Goal: Task Accomplishment & Management: Complete application form

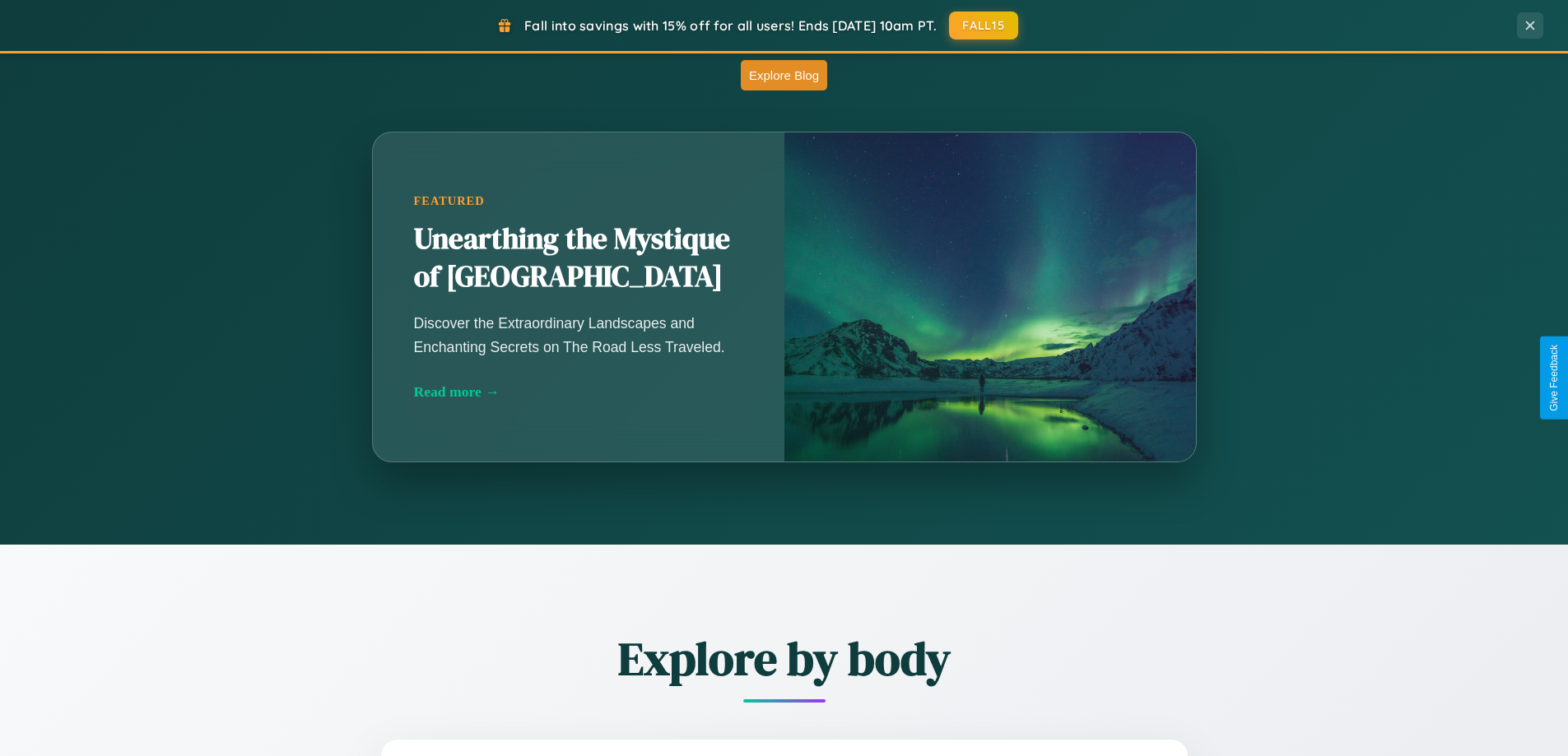
scroll to position [1450, 0]
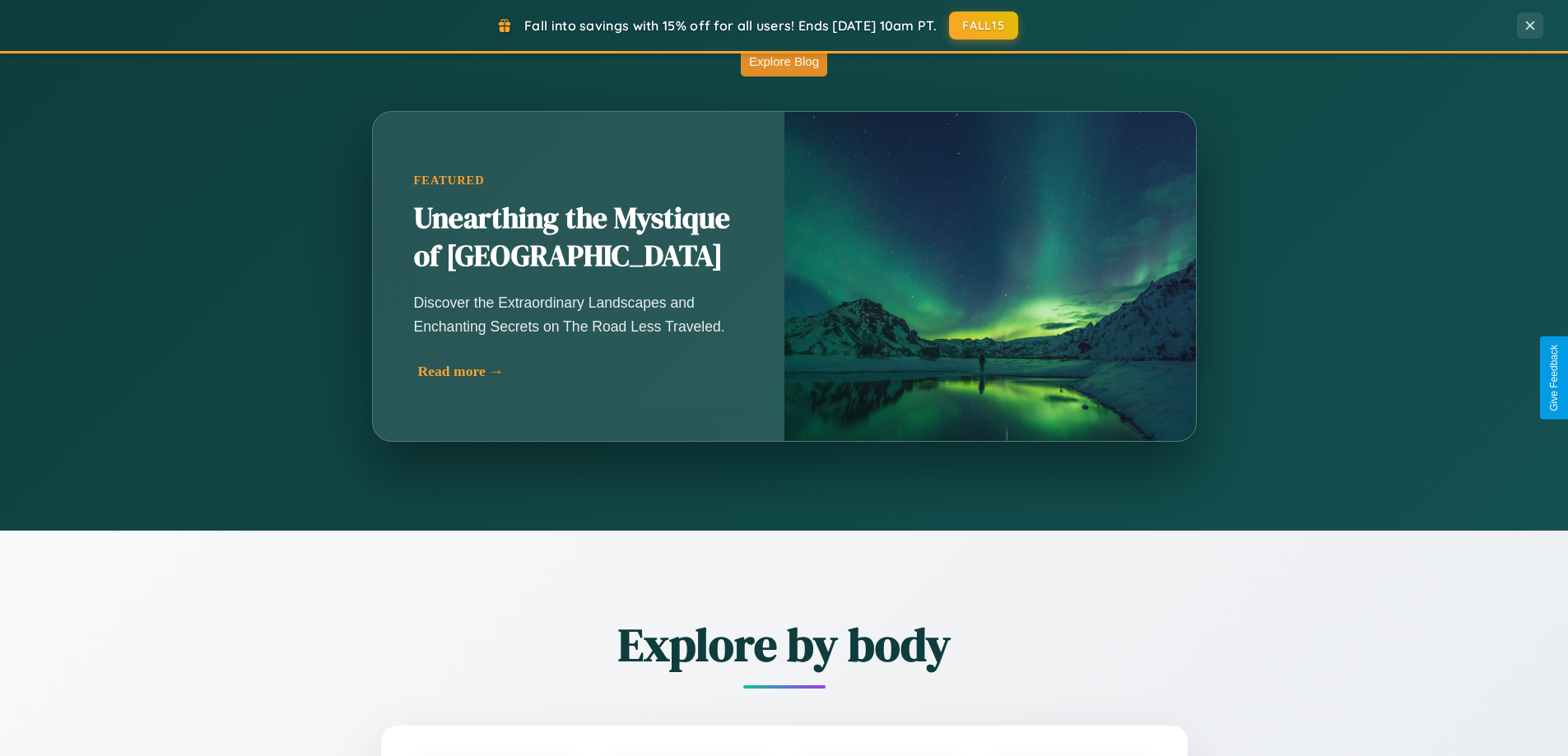
click at [580, 371] on div "Read more →" at bounding box center [583, 371] width 329 height 17
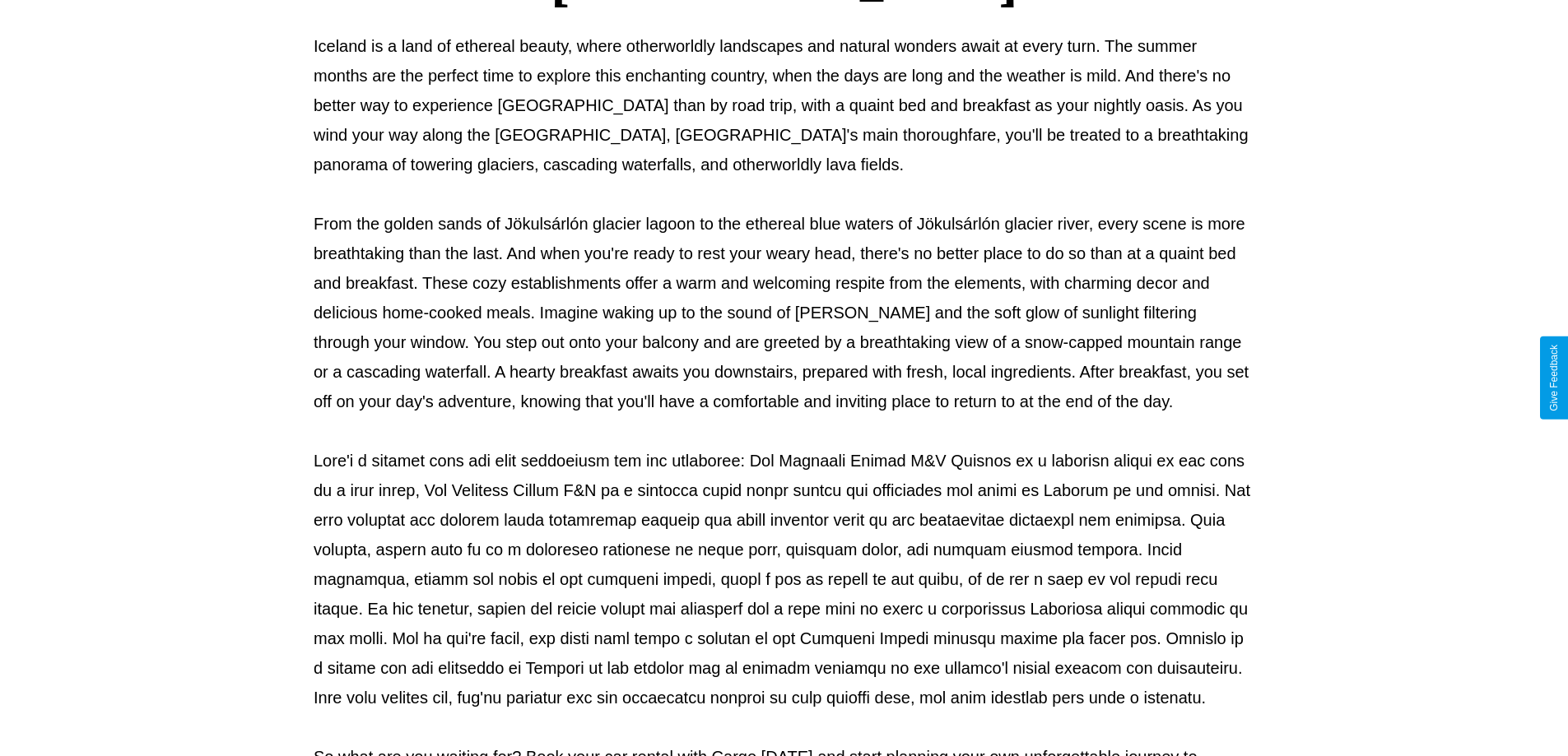
scroll to position [532, 0]
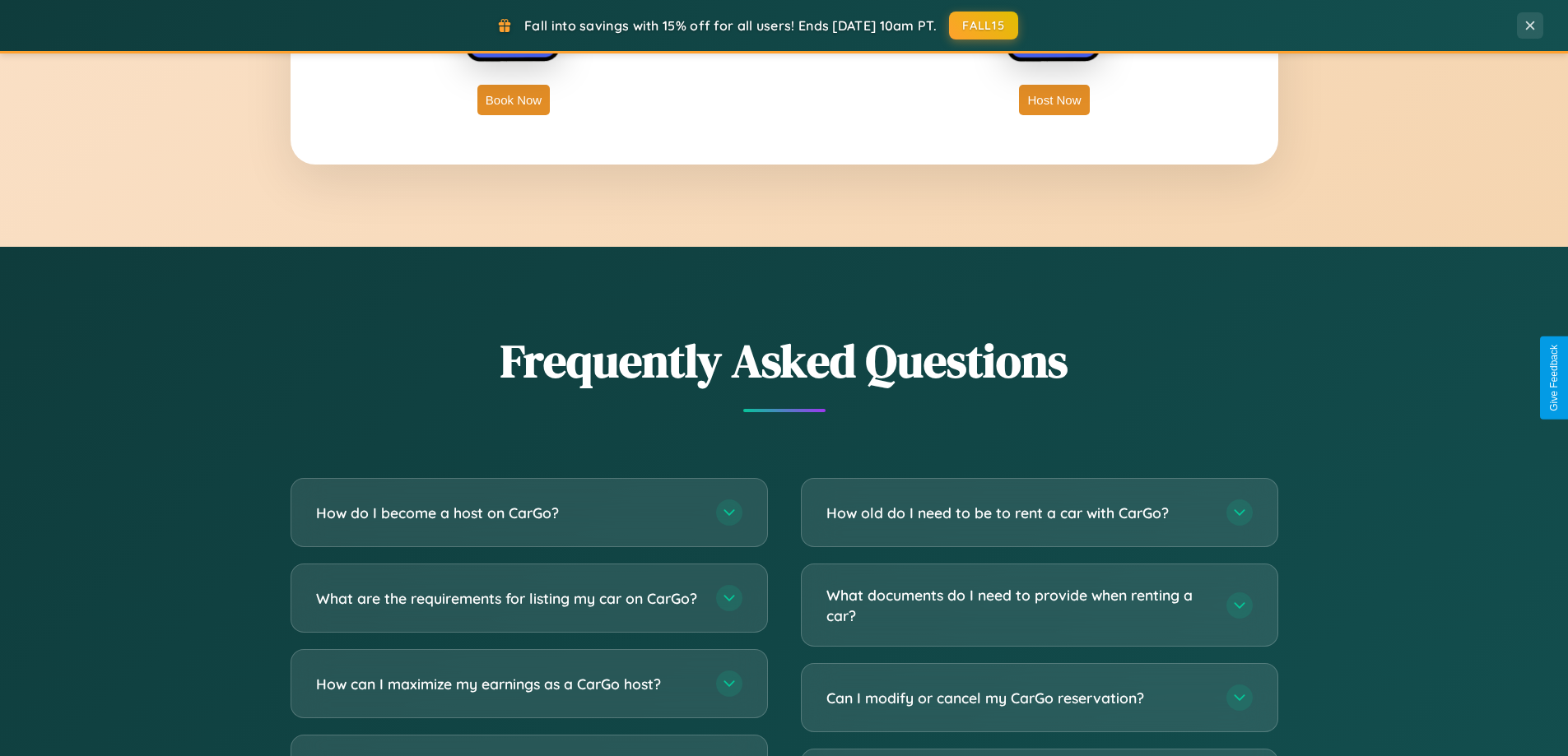
scroll to position [3167, 0]
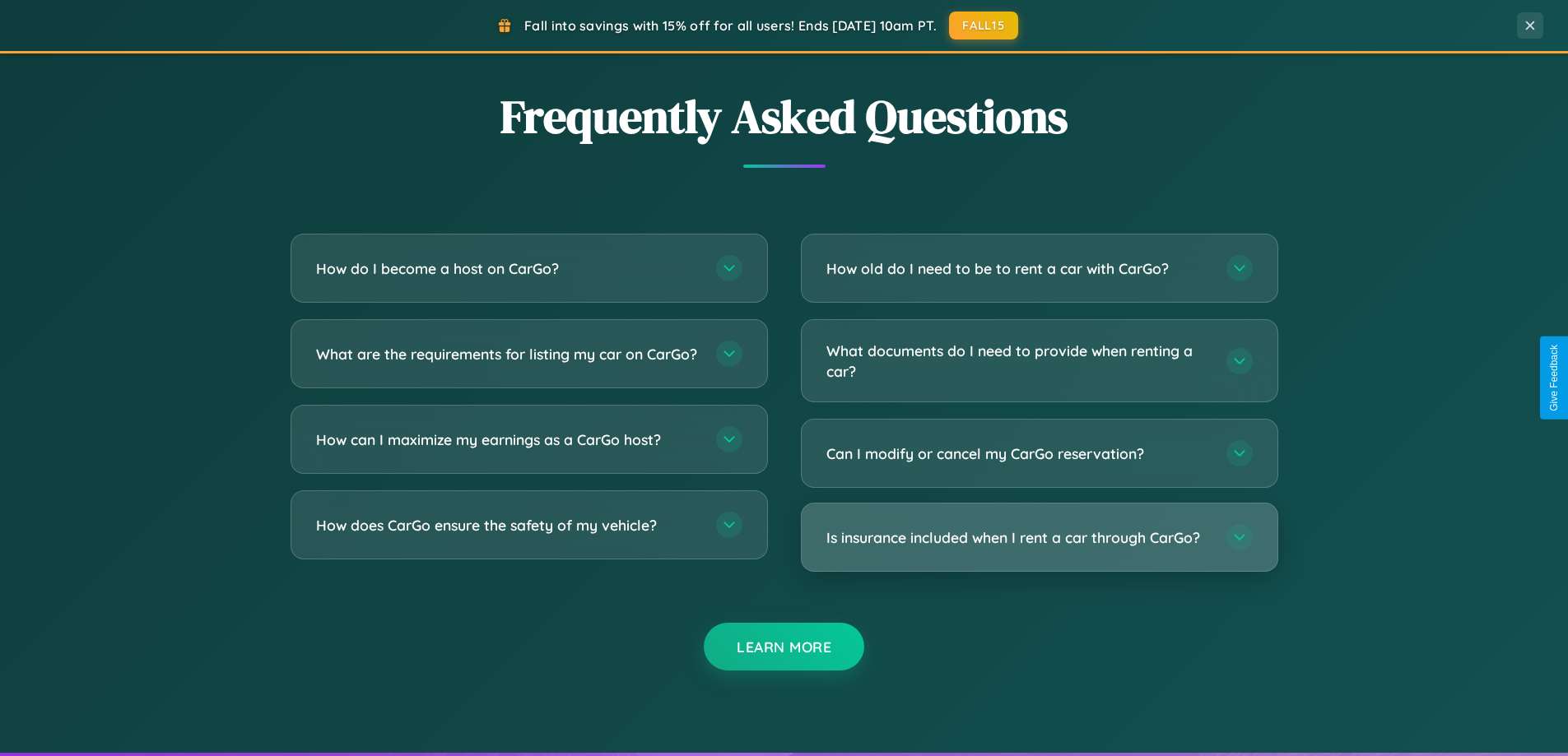
click at [1039, 539] on h3 "Is insurance included when I rent a car through CarGo?" at bounding box center [1018, 537] width 384 height 21
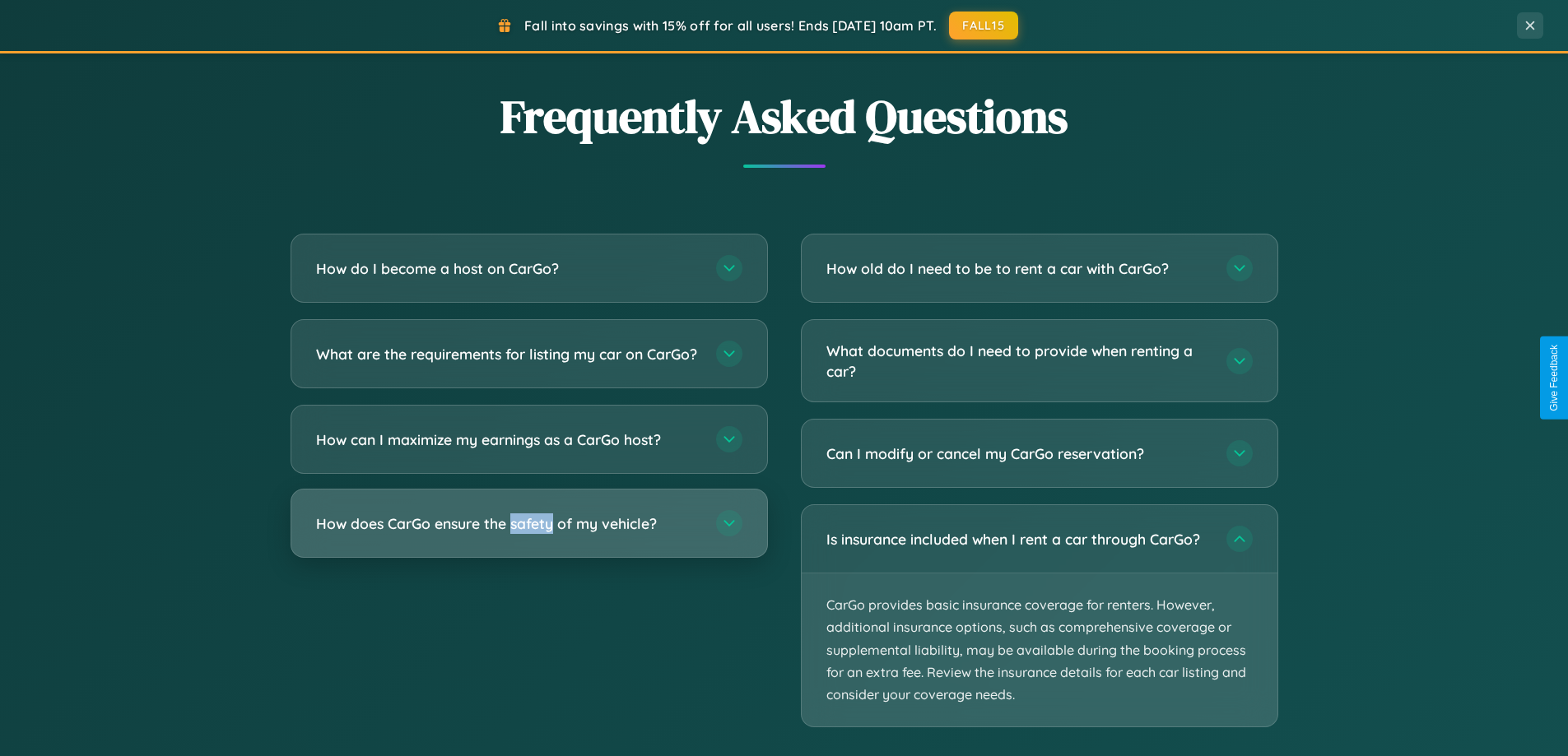
click at [528, 534] on h3 "How does CarGo ensure the safety of my vehicle?" at bounding box center [507, 523] width 384 height 21
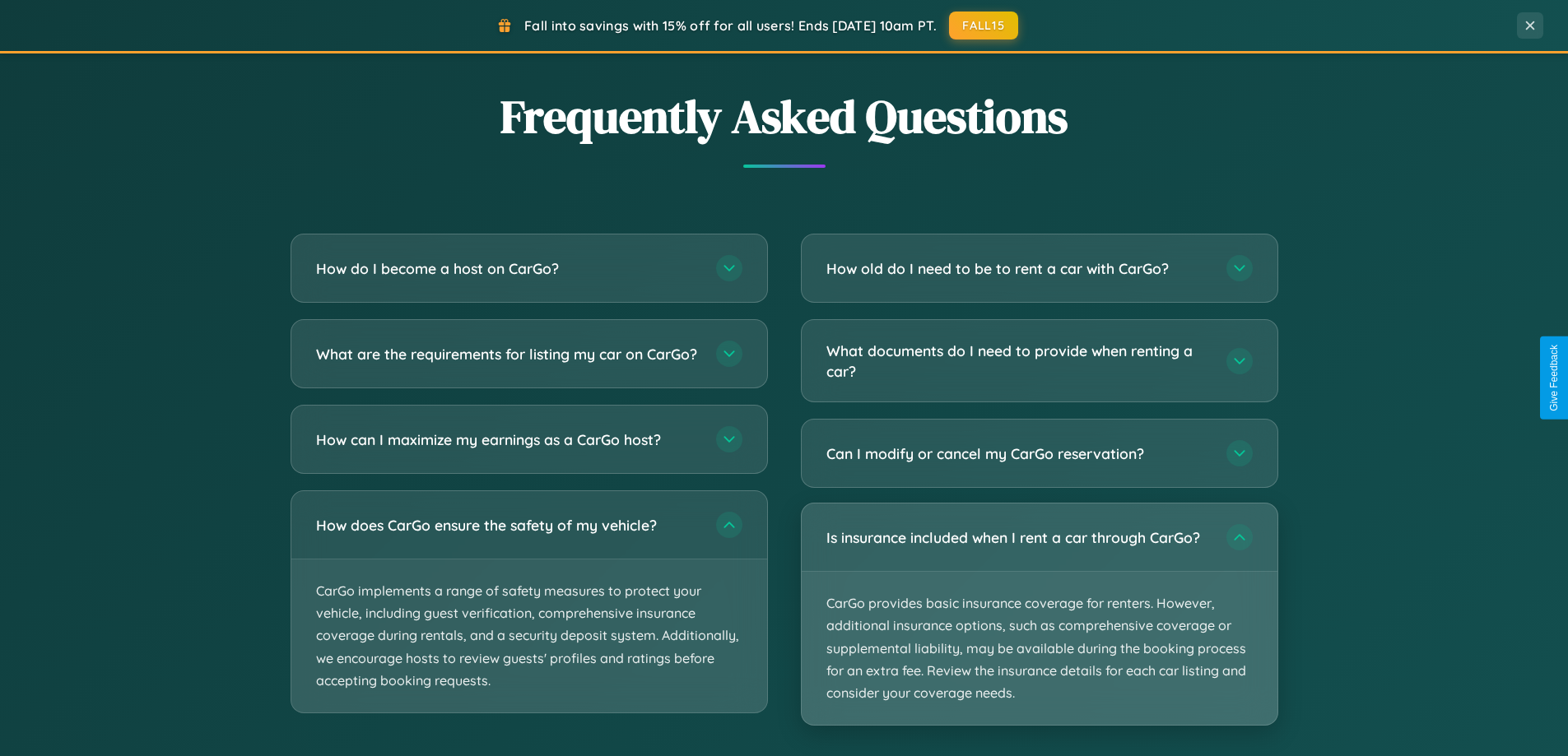
click at [1039, 615] on p "CarGo provides basic insurance coverage for renters. However, additional insura…" at bounding box center [1039, 648] width 476 height 153
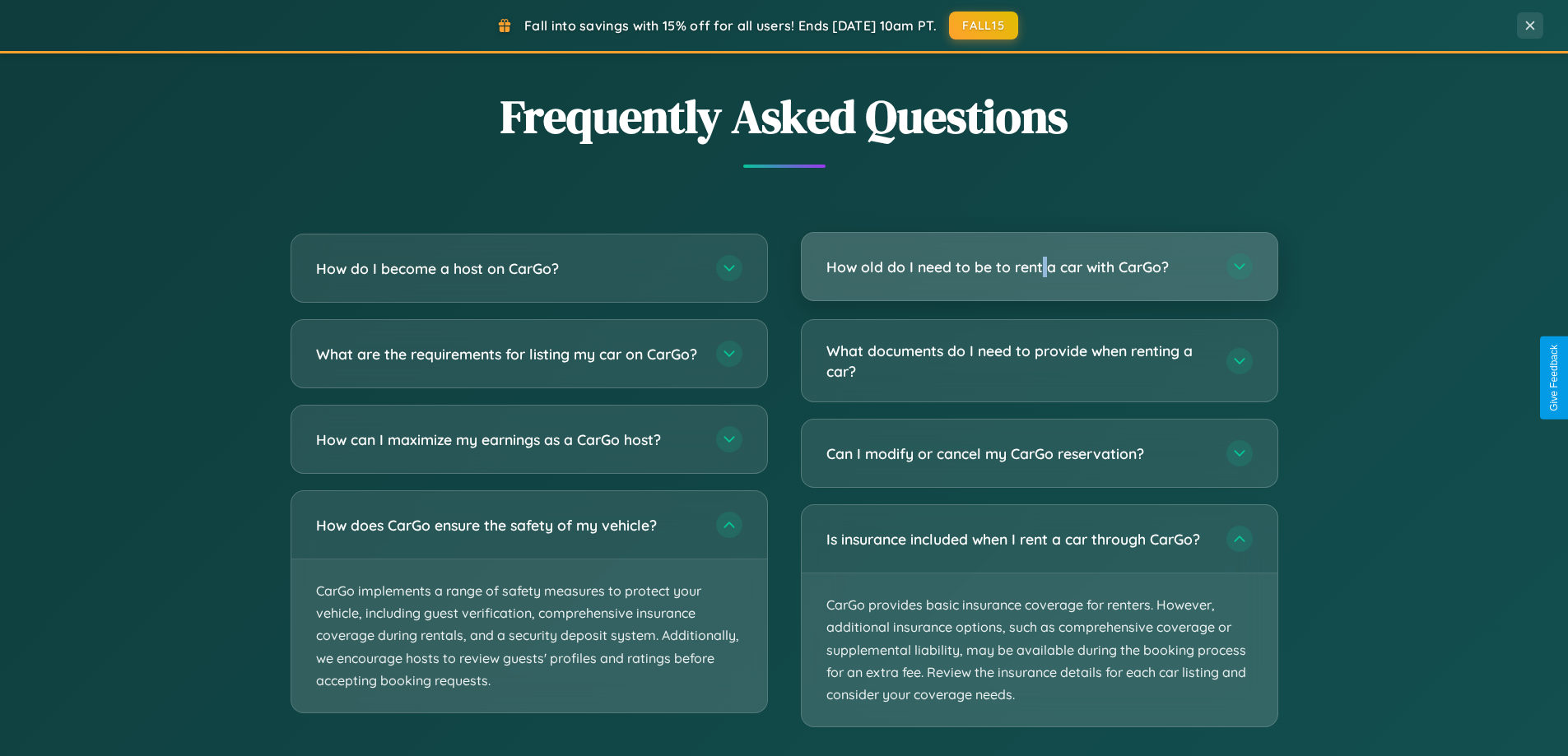
click at [1039, 267] on h3 "How old do I need to be to rent a car with CarGo?" at bounding box center [1018, 267] width 384 height 21
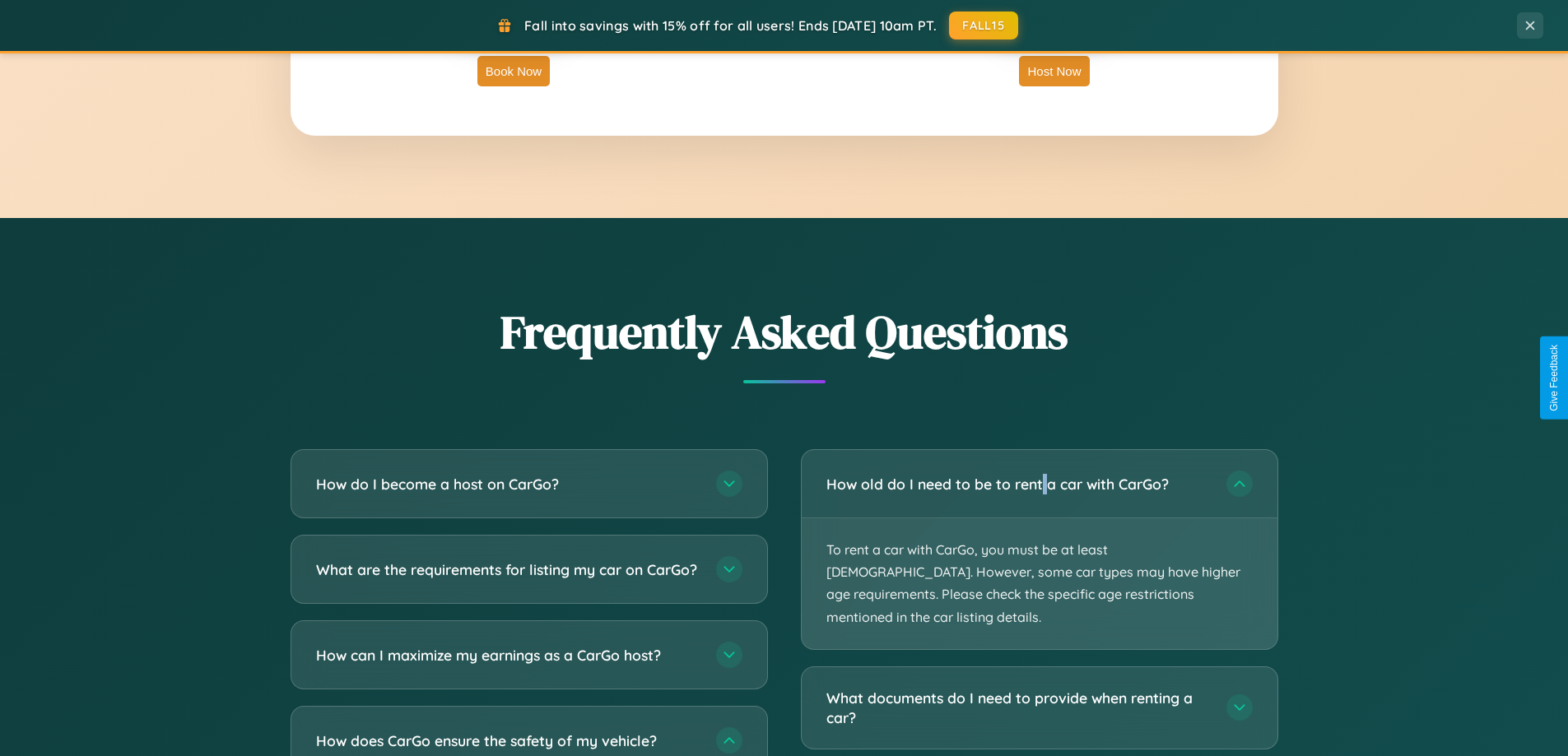
scroll to position [0, 0]
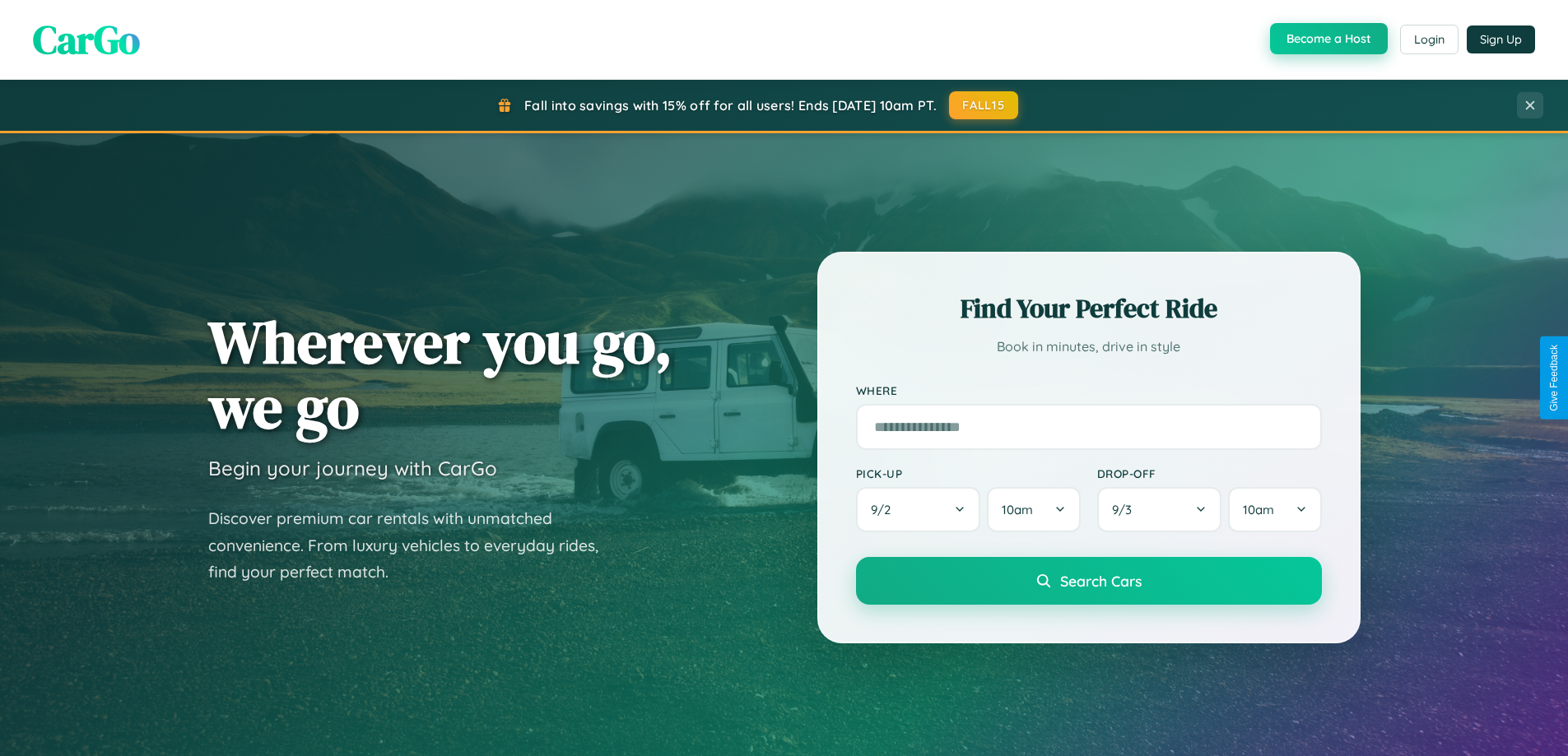
click at [1327, 40] on button "Become a Host" at bounding box center [1329, 39] width 118 height 32
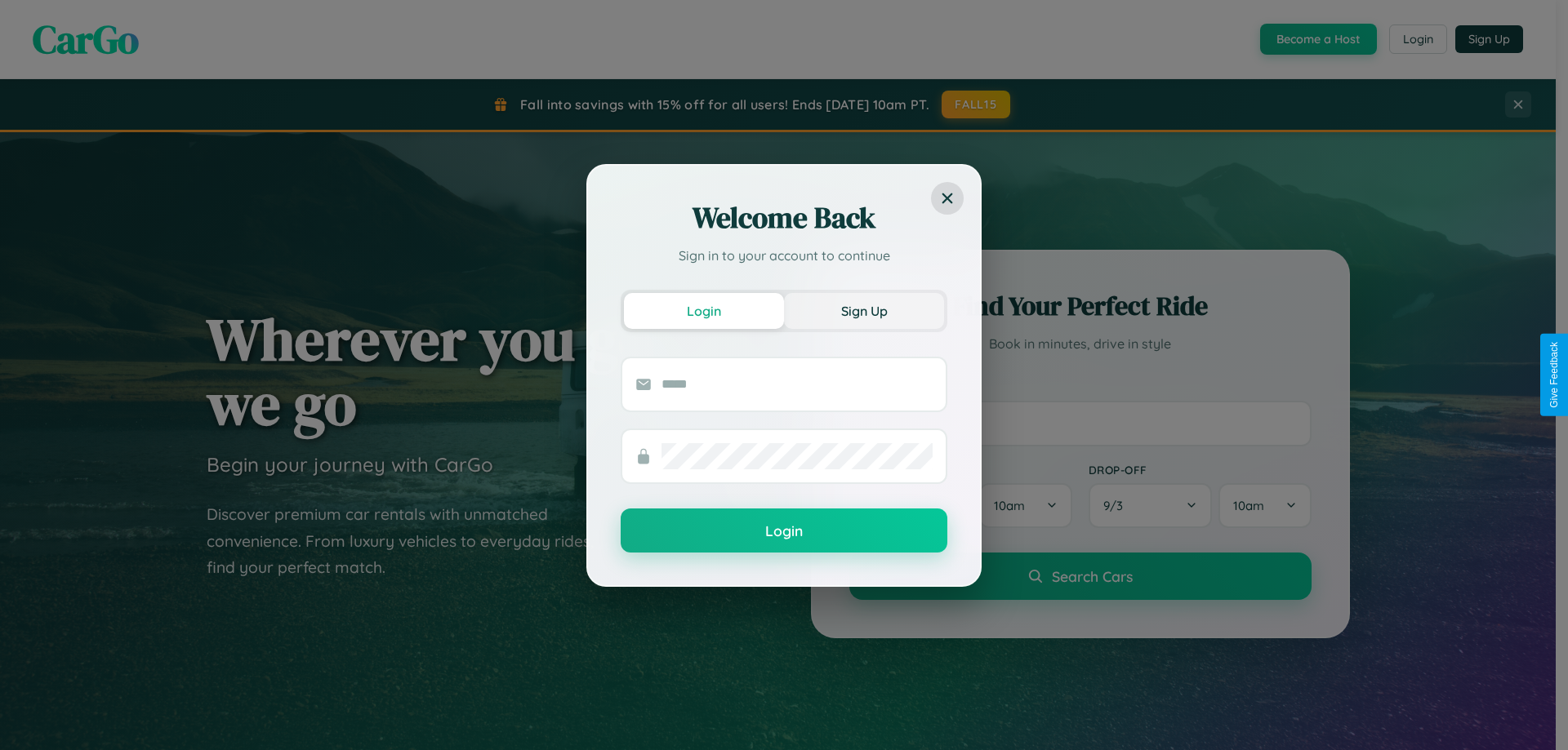
click at [864, 310] on button "Sign Up" at bounding box center [864, 311] width 160 height 36
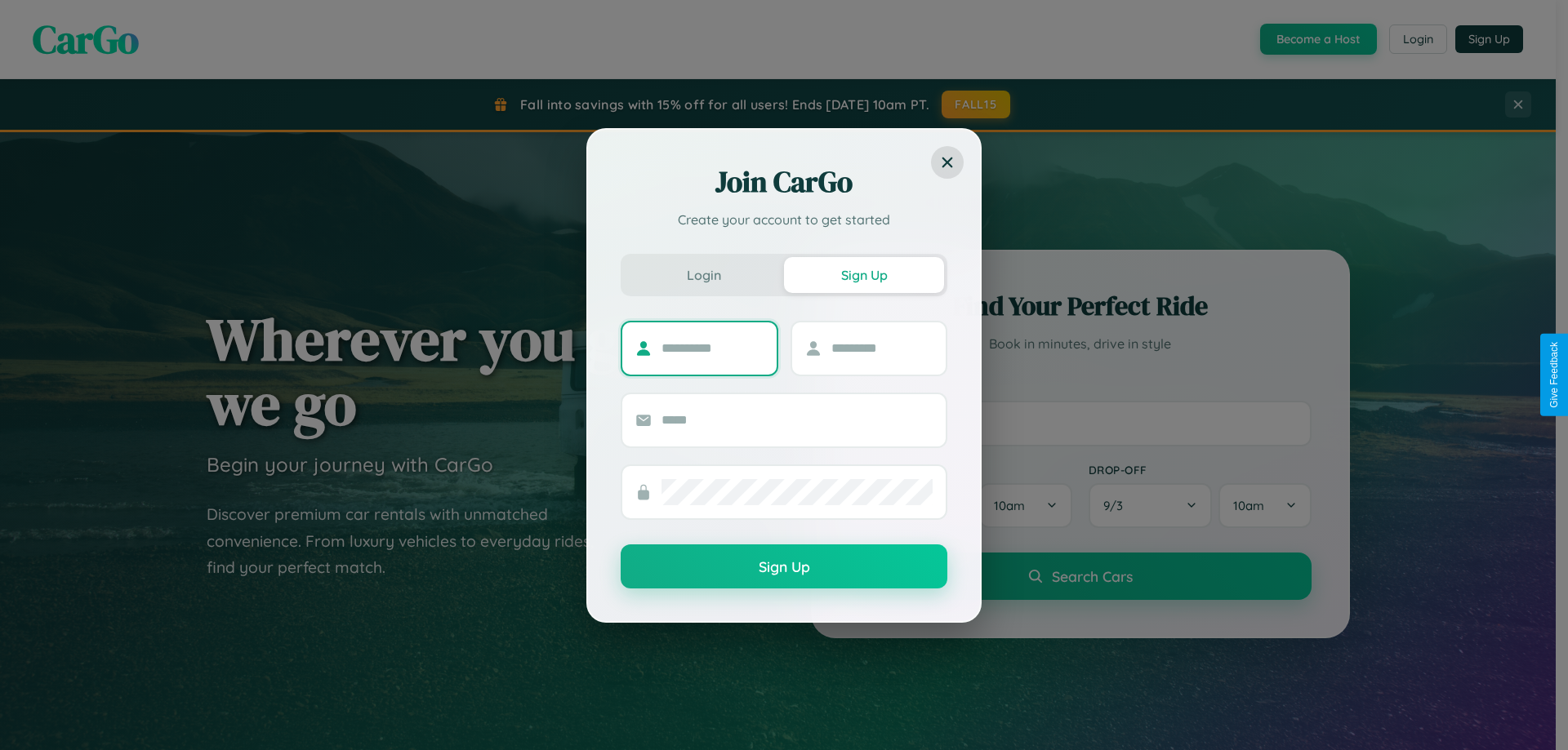
click at [712, 348] on input "text" at bounding box center [713, 348] width 102 height 27
type input "*******"
click at [882, 348] on input "text" at bounding box center [883, 348] width 102 height 27
type input "******"
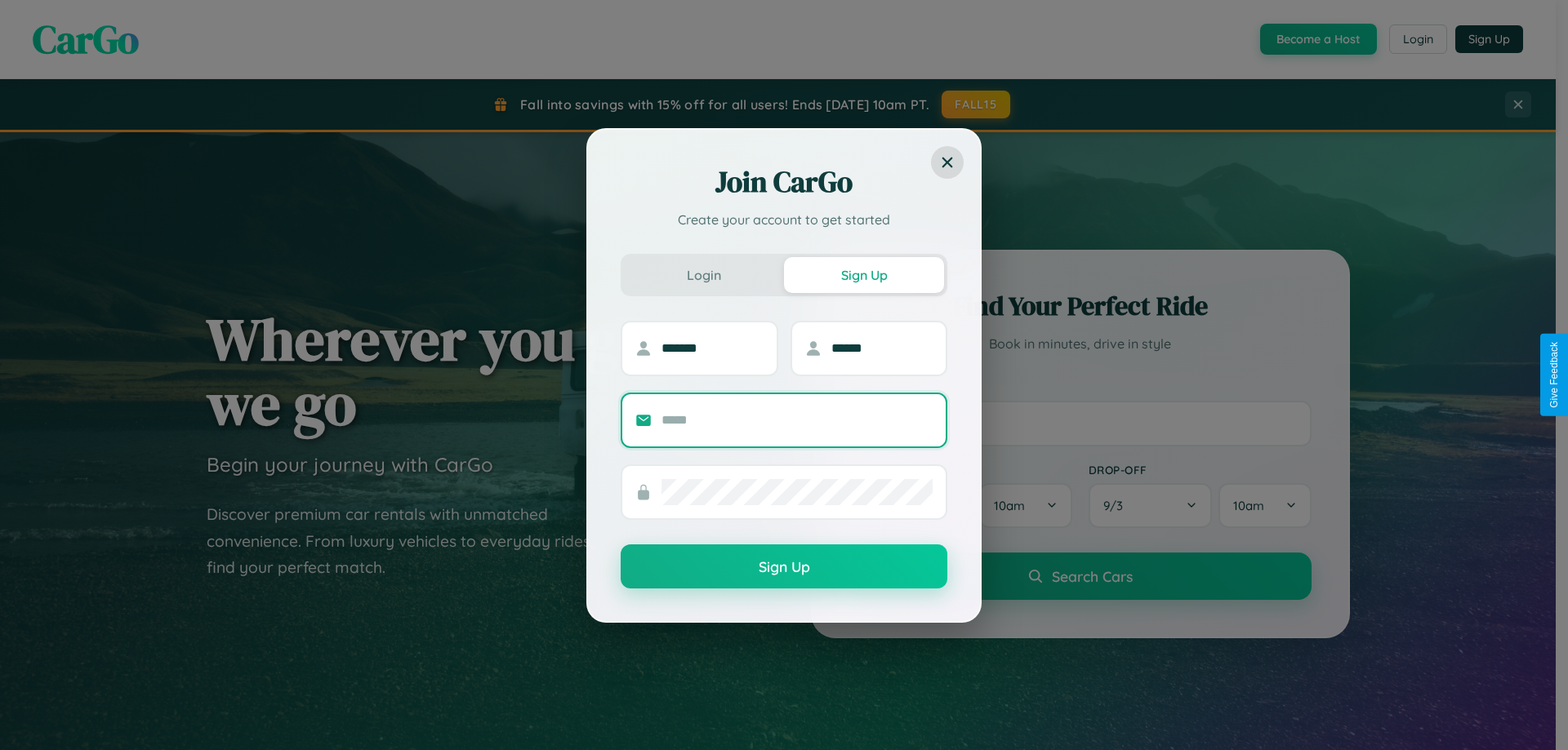
click at [797, 420] on input "text" at bounding box center [797, 420] width 271 height 27
type input "**********"
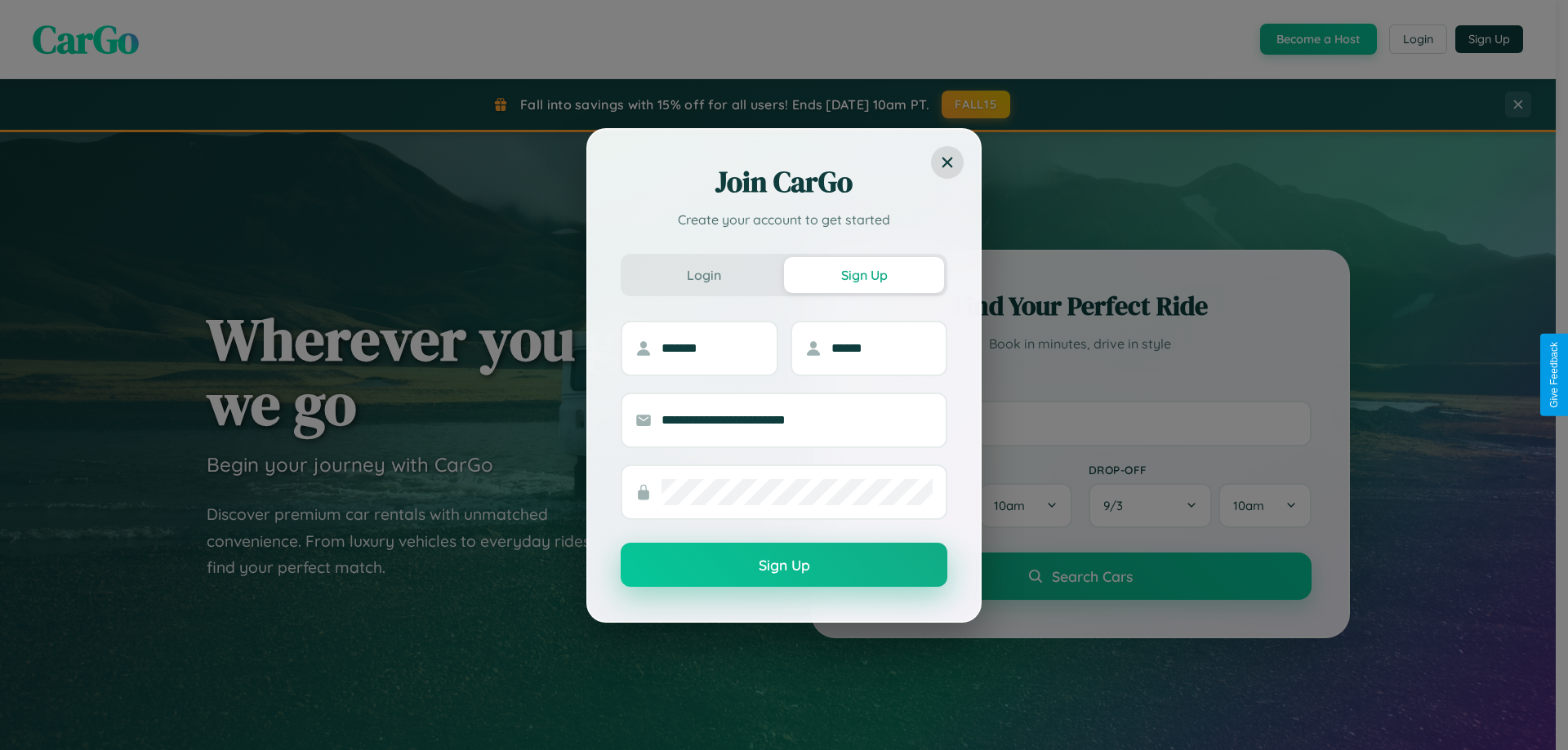
click at [784, 565] on button "Sign Up" at bounding box center [784, 564] width 327 height 44
